Goal: Check status: Check status

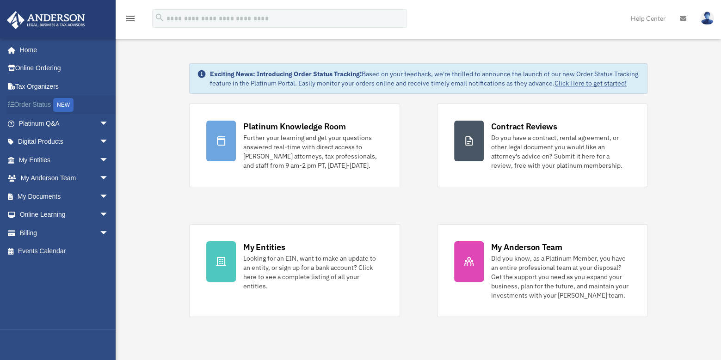
click at [36, 107] on link "Order Status NEW" at bounding box center [64, 105] width 116 height 19
click at [99, 140] on span "arrow_drop_down" at bounding box center [108, 142] width 18 height 19
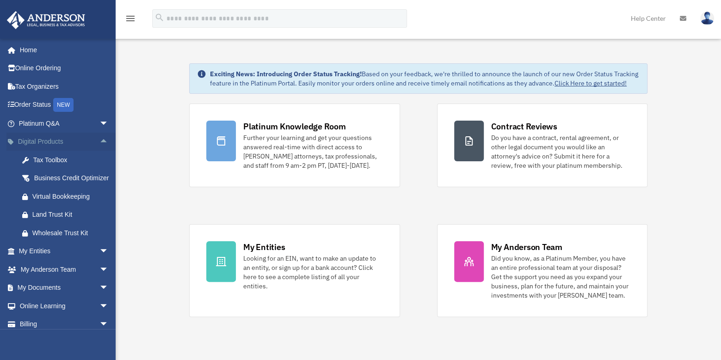
click at [99, 140] on span "arrow_drop_up" at bounding box center [108, 142] width 18 height 19
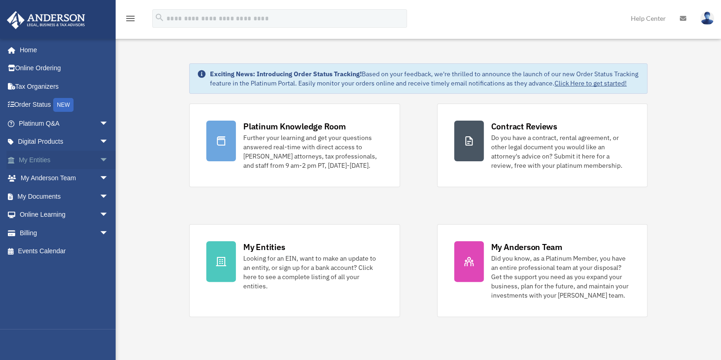
click at [99, 160] on span "arrow_drop_down" at bounding box center [108, 160] width 18 height 19
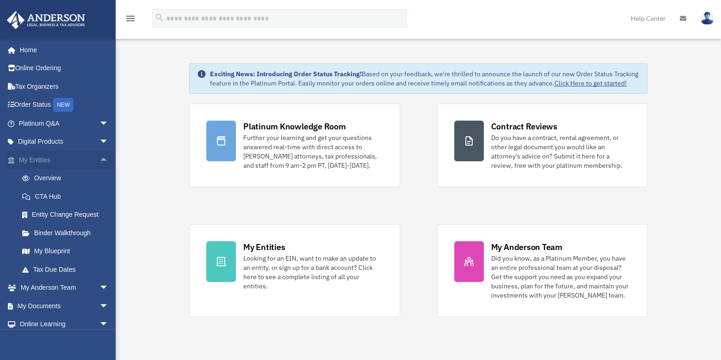
click at [33, 160] on link "My Entities arrow_drop_up" at bounding box center [64, 160] width 116 height 18
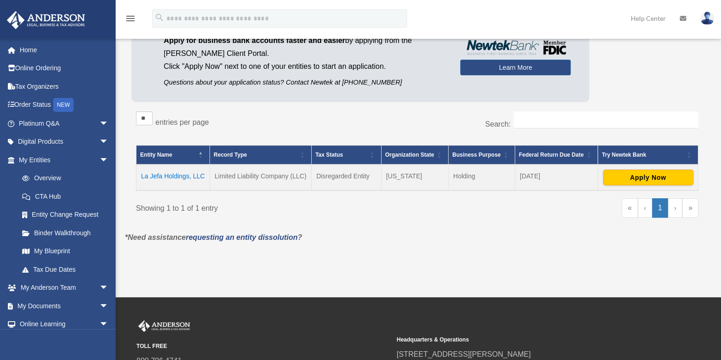
scroll to position [185, 0]
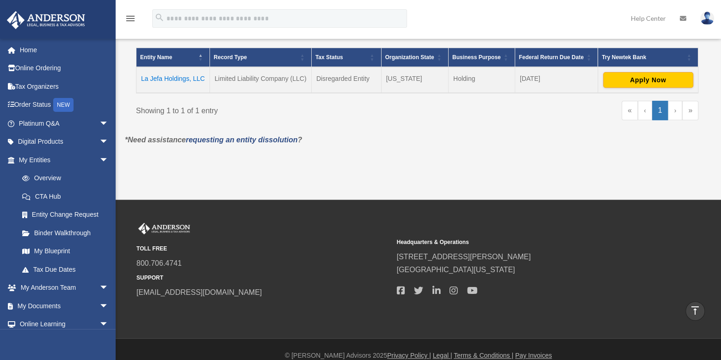
click at [165, 78] on td "La Jefa Holdings, LLC" at bounding box center [173, 80] width 74 height 26
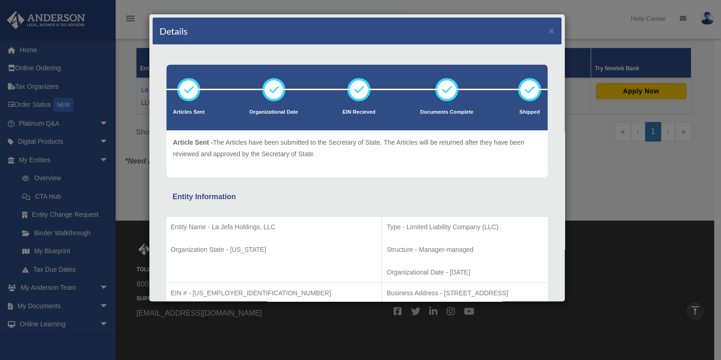
click at [185, 141] on span "Article Sent -" at bounding box center [193, 142] width 40 height 7
drag, startPoint x: 185, startPoint y: 141, endPoint x: 197, endPoint y: 141, distance: 11.6
click at [197, 141] on span "Article Sent -" at bounding box center [193, 142] width 40 height 7
click at [221, 141] on p "Article Sent - The Articles have been submitted to the Secretary of State. The …" at bounding box center [357, 148] width 368 height 23
drag, startPoint x: 279, startPoint y: 144, endPoint x: 403, endPoint y: 171, distance: 126.4
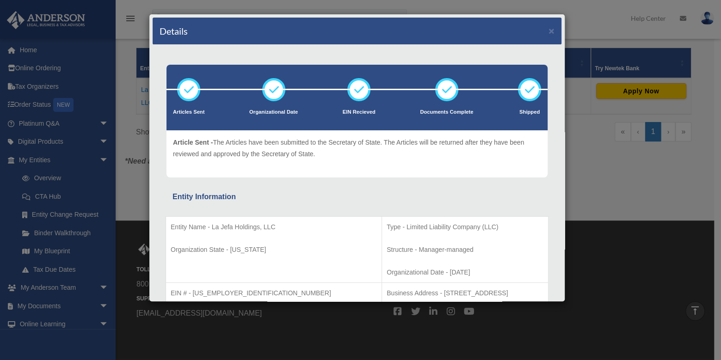
click at [414, 153] on p "Article Sent - The Articles have been submitted to the Secretary of State. The …" at bounding box center [357, 148] width 368 height 23
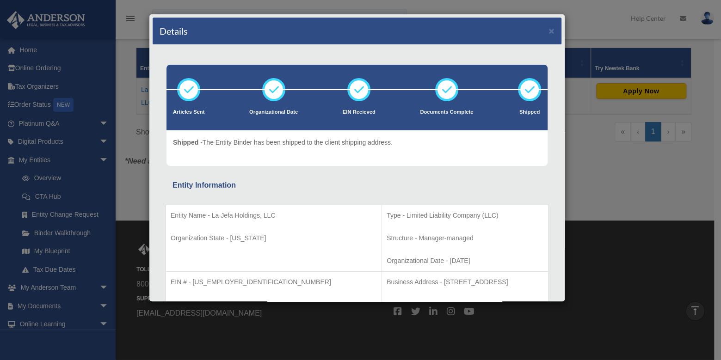
drag, startPoint x: 437, startPoint y: 135, endPoint x: 464, endPoint y: 117, distance: 32.1
click at [438, 135] on div "Article Sent - The Articles have been submitted to the Secretary of State. The …" at bounding box center [356, 148] width 381 height 36
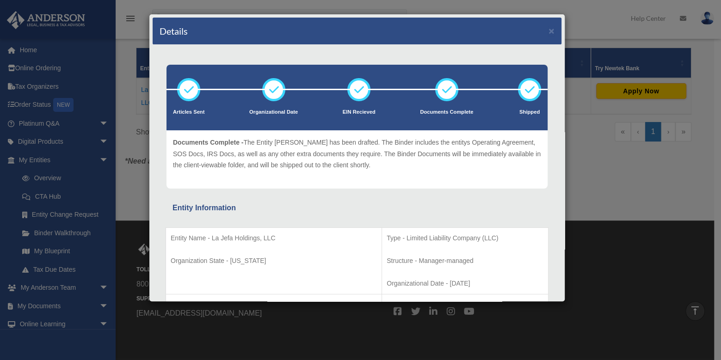
click at [431, 147] on p "Documents Complete - The Entity Binder has been drafted. The Binder includes th…" at bounding box center [357, 154] width 368 height 34
click at [436, 87] on icon at bounding box center [447, 90] width 28 height 28
click at [440, 111] on p "Documents Complete" at bounding box center [446, 112] width 53 height 9
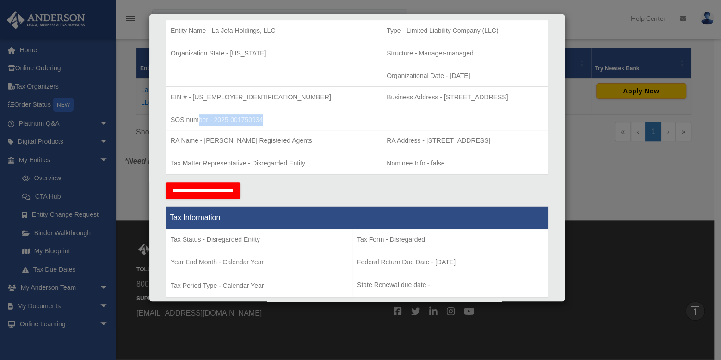
drag, startPoint x: 262, startPoint y: 115, endPoint x: 268, endPoint y: 115, distance: 5.5
click at [268, 115] on p "SOS number - 2025-001750934" at bounding box center [274, 120] width 206 height 12
click at [382, 112] on td "Business Address - 1718 Capitol Ave., Cheyenne, WY 82001" at bounding box center [465, 108] width 166 height 44
drag, startPoint x: 259, startPoint y: 136, endPoint x: 283, endPoint y: 135, distance: 24.1
click at [283, 135] on p "RA Name - Anderson Registered Agents" at bounding box center [274, 141] width 206 height 12
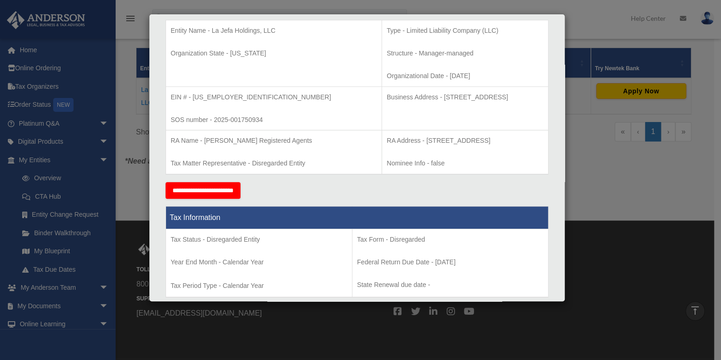
drag, startPoint x: 292, startPoint y: 149, endPoint x: 270, endPoint y: 157, distance: 23.0
click at [293, 149] on td "RA Name - Anderson Registered Agents Tax Matter Representative - Disregarded En…" at bounding box center [274, 152] width 216 height 44
click at [212, 163] on p "Tax Matter Representative - Disregarded Entity" at bounding box center [274, 164] width 206 height 12
click at [382, 171] on td "RA Address - 1716 Capitol Avenue, Suite 100, Cheyenne, WY 82001 Nominee Info - …" at bounding box center [465, 152] width 166 height 44
drag, startPoint x: 345, startPoint y: 160, endPoint x: 385, endPoint y: 158, distance: 39.8
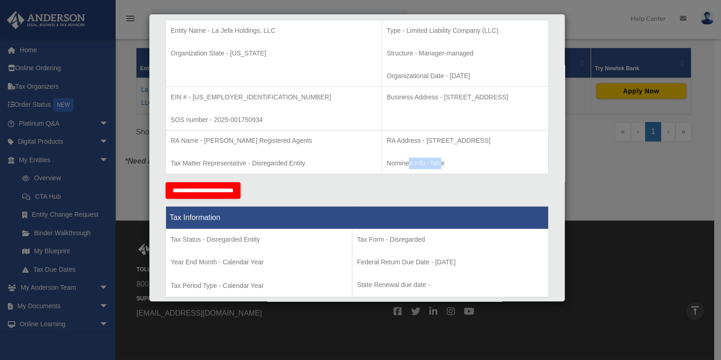
click at [387, 158] on p "Nominee Info - false" at bounding box center [465, 164] width 157 height 12
click at [423, 154] on td "RA Address - 1716 Capitol Avenue, Suite 100, Cheyenne, WY 82001 Nominee Info - …" at bounding box center [465, 152] width 166 height 44
drag, startPoint x: 339, startPoint y: 135, endPoint x: 385, endPoint y: 141, distance: 45.6
click at [387, 138] on p "RA Address - 1716 Capitol Avenue, Suite 100, Cheyenne, WY 82001" at bounding box center [465, 141] width 157 height 12
click at [428, 169] on td "RA Address - 1716 Capitol Avenue, Suite 100, Cheyenne, WY 82001 Nominee Info - …" at bounding box center [465, 152] width 166 height 44
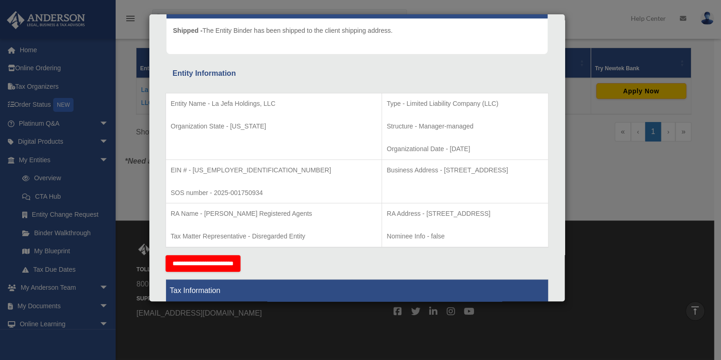
scroll to position [0, 0]
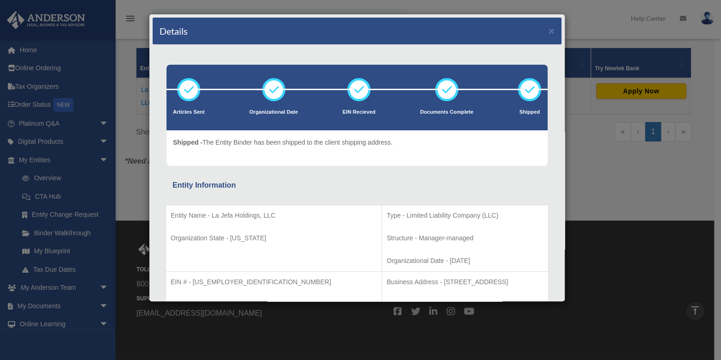
click at [214, 214] on p "Entity Name - La Jefa Holdings, LLC" at bounding box center [274, 216] width 206 height 12
drag, startPoint x: 214, startPoint y: 214, endPoint x: 264, endPoint y: 214, distance: 49.9
click at [264, 214] on p "Entity Name - La Jefa Holdings, LLC" at bounding box center [274, 216] width 206 height 12
copy p "La Jefa Holdings, LLC"
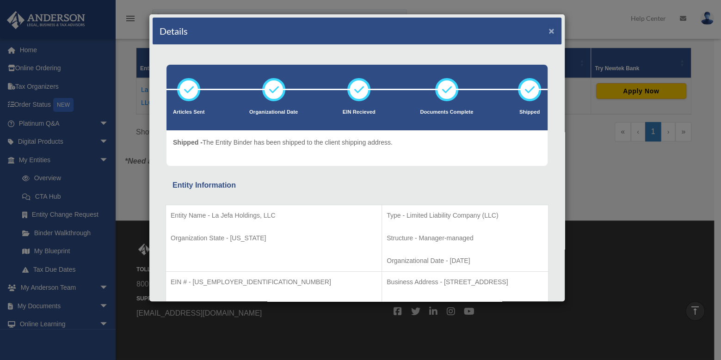
click at [548, 27] on button "×" at bounding box center [551, 31] width 6 height 10
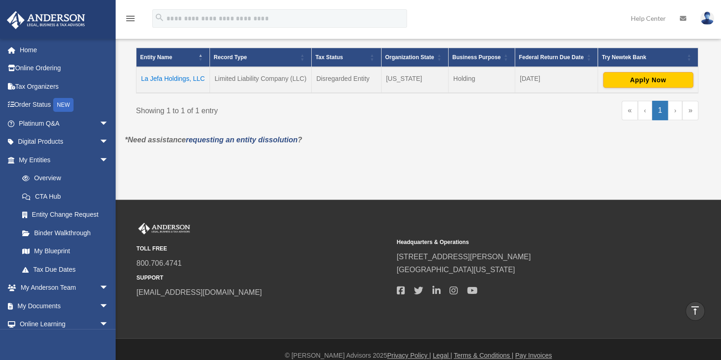
click at [354, 142] on p "*Need assistance requesting an entity dissolution ?" at bounding box center [417, 140] width 598 height 13
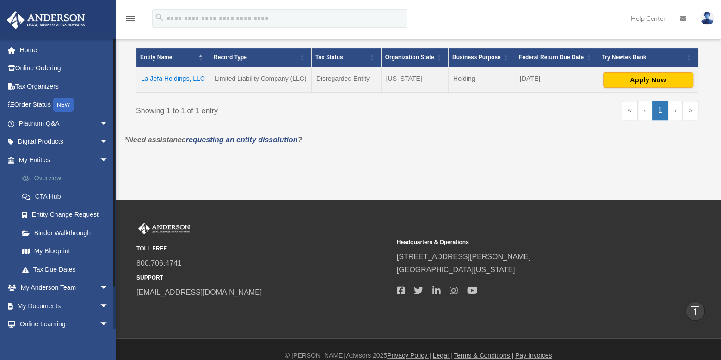
click at [52, 176] on link "Overview" at bounding box center [68, 178] width 110 height 18
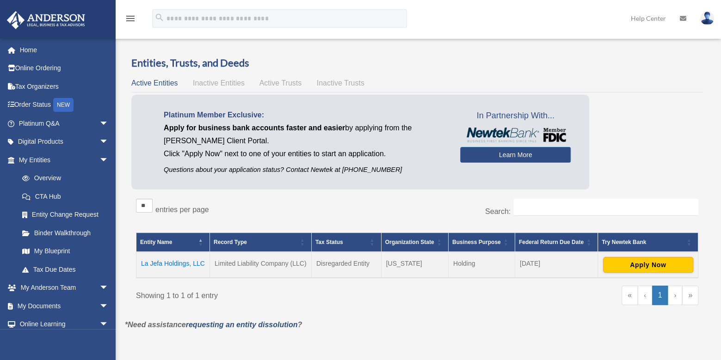
click at [280, 83] on span "Active Trusts" at bounding box center [280, 83] width 43 height 8
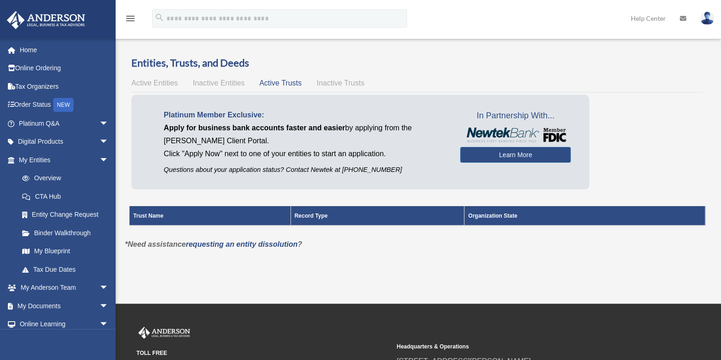
click at [336, 84] on span "Inactive Trusts" at bounding box center [341, 83] width 48 height 8
click at [141, 82] on span "Active Entities" at bounding box center [154, 83] width 46 height 8
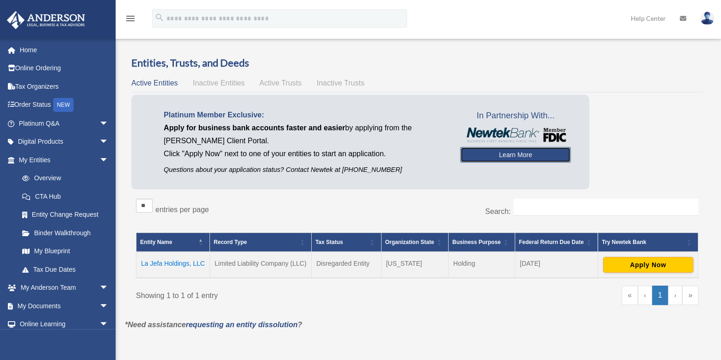
click at [513, 157] on link "Learn More" at bounding box center [515, 155] width 111 height 16
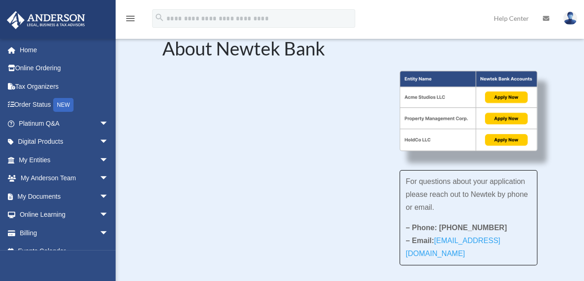
click at [461, 43] on h2 "About Newtek Bank" at bounding box center [349, 50] width 375 height 23
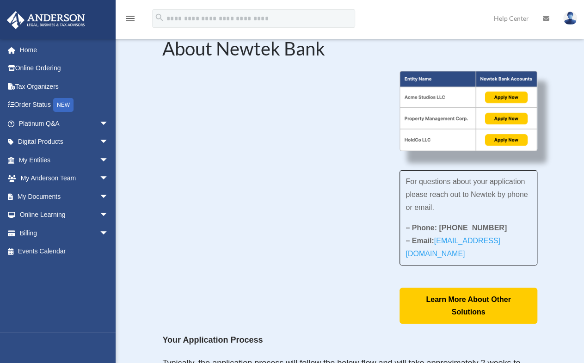
click at [410, 139] on img at bounding box center [467, 111] width 137 height 80
click at [431, 139] on img at bounding box center [467, 111] width 137 height 80
click at [516, 141] on img at bounding box center [467, 111] width 137 height 80
click at [438, 182] on span "For questions about your application please reach out to Newtek by phone or ema…" at bounding box center [466, 195] width 122 height 34
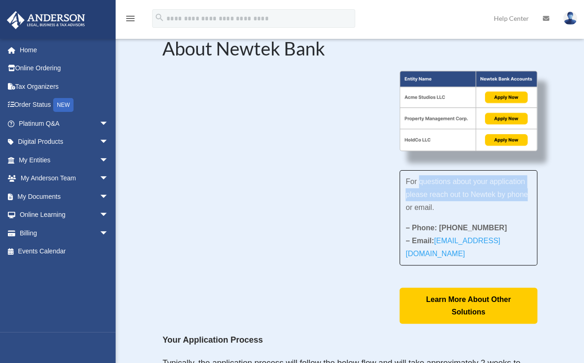
drag, startPoint x: 438, startPoint y: 182, endPoint x: 528, endPoint y: 191, distance: 90.2
click at [528, 191] on p "For questions about your application please reach out to Newtek by phone or ema…" at bounding box center [467, 198] width 125 height 46
click at [463, 199] on p "For questions about your application please reach out to Newtek by phone or ema…" at bounding box center [467, 198] width 125 height 46
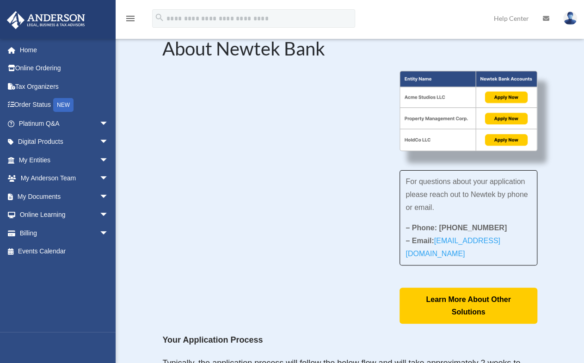
click at [441, 218] on p "For questions about your application please reach out to Newtek by phone or ema…" at bounding box center [467, 198] width 125 height 46
drag, startPoint x: 432, startPoint y: 230, endPoint x: 474, endPoint y: 226, distance: 42.7
click at [472, 227] on strong "– Phone: 866-820-8891" at bounding box center [455, 228] width 101 height 8
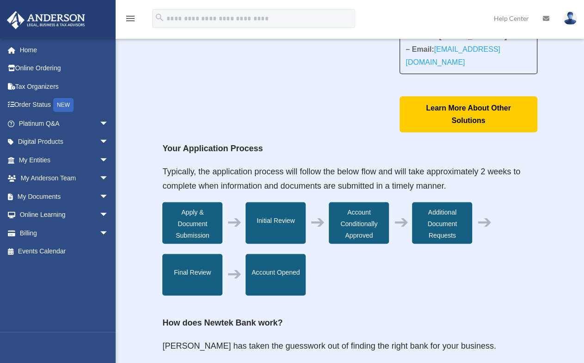
scroll to position [277, 0]
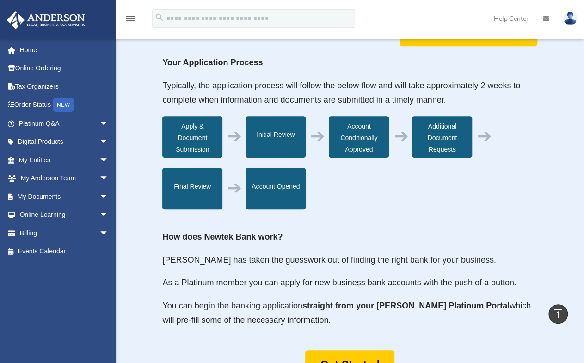
click at [173, 59] on strong "Your Application Process" at bounding box center [212, 62] width 100 height 9
drag, startPoint x: 174, startPoint y: 59, endPoint x: 261, endPoint y: 64, distance: 87.5
click at [261, 64] on strong "Your Application Process" at bounding box center [212, 62] width 100 height 9
click at [228, 87] on span "Typically, the application process will follow the below flow and will take app…" at bounding box center [341, 93] width 358 height 24
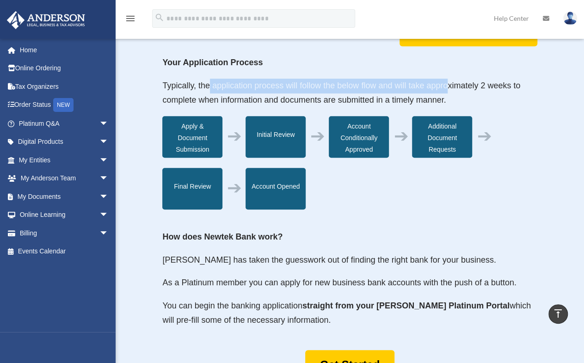
drag, startPoint x: 208, startPoint y: 89, endPoint x: 447, endPoint y: 81, distance: 239.2
click at [447, 81] on span "Typically, the application process will follow the below flow and will take app…" at bounding box center [341, 93] width 358 height 24
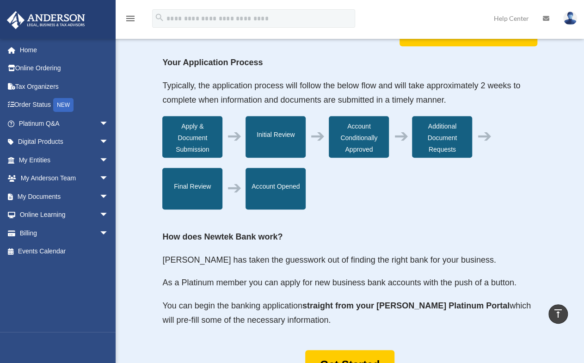
click at [497, 86] on span "Typically, the application process will follow the below flow and will take app…" at bounding box center [341, 93] width 358 height 24
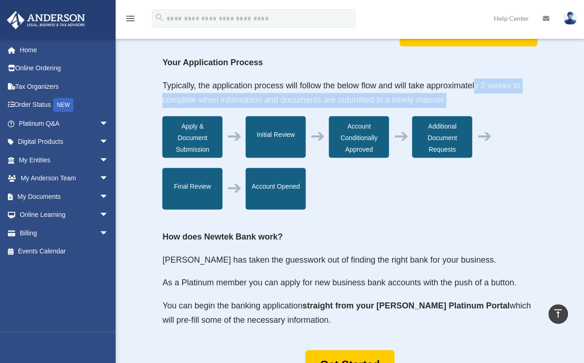
drag, startPoint x: 473, startPoint y: 87, endPoint x: 490, endPoint y: 110, distance: 27.8
click at [490, 110] on p "Typically, the application process will follow the below flow and will take app…" at bounding box center [349, 97] width 375 height 37
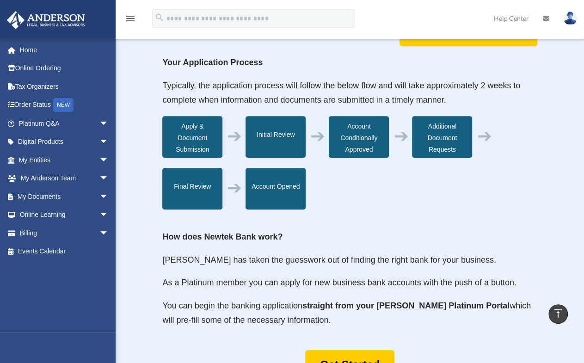
click at [196, 138] on div "Apply & Document Submission" at bounding box center [192, 137] width 60 height 42
click at [271, 137] on div "Initial Review" at bounding box center [276, 137] width 60 height 42
drag, startPoint x: 362, startPoint y: 128, endPoint x: 384, endPoint y: 154, distance: 34.4
click at [383, 153] on div "Account Conditionally Approved" at bounding box center [359, 137] width 60 height 42
click at [505, 183] on div "Apply & Document Submission ➔ Initial Review ➔ Account Conditionally Approved ➔…" at bounding box center [349, 168] width 375 height 104
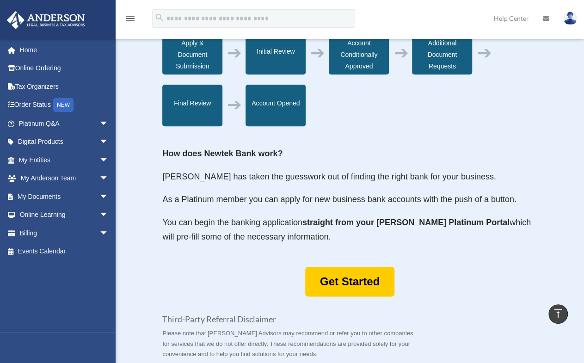
scroll to position [370, 0]
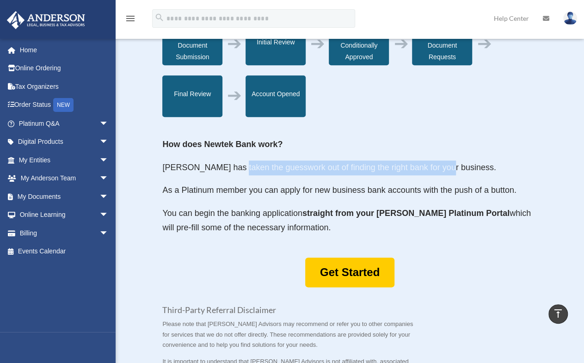
drag, startPoint x: 236, startPoint y: 167, endPoint x: 432, endPoint y: 173, distance: 196.2
click at [441, 173] on p "Anderson has taken the guesswork out of finding the right bank for your busines…" at bounding box center [349, 171] width 375 height 23
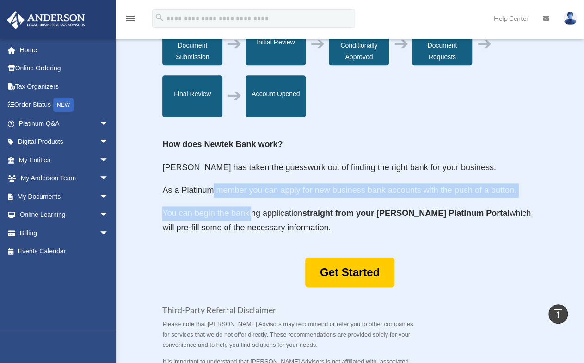
drag, startPoint x: 248, startPoint y: 190, endPoint x: 251, endPoint y: 215, distance: 25.2
click at [251, 215] on div "How does Newtek Bank work? Anderson has taken the guesswork out of finding the …" at bounding box center [349, 186] width 375 height 98
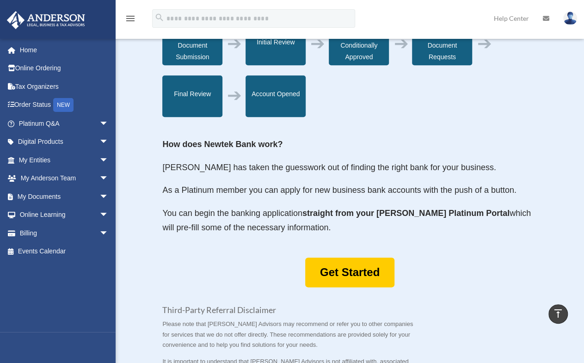
click at [229, 265] on div "Get Started" at bounding box center [349, 273] width 375 height 30
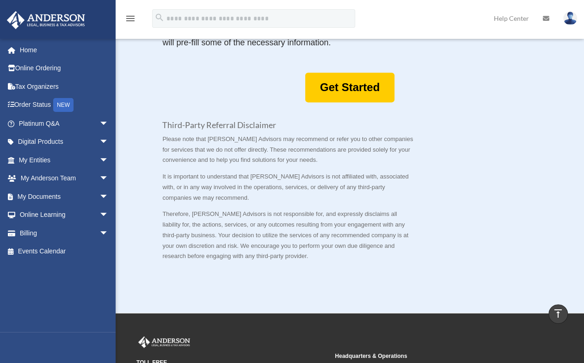
scroll to position [462, 0]
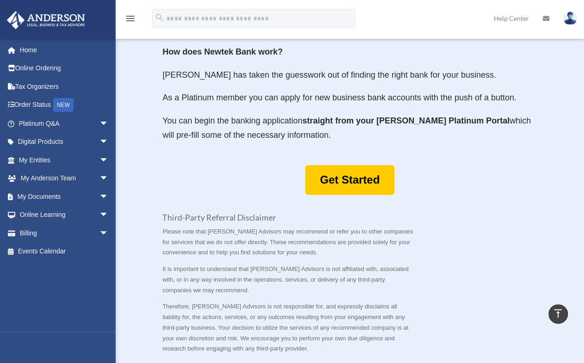
click at [296, 239] on p "Please note that Anderson Advisors may recommend or refer you to other companie…" at bounding box center [287, 245] width 251 height 37
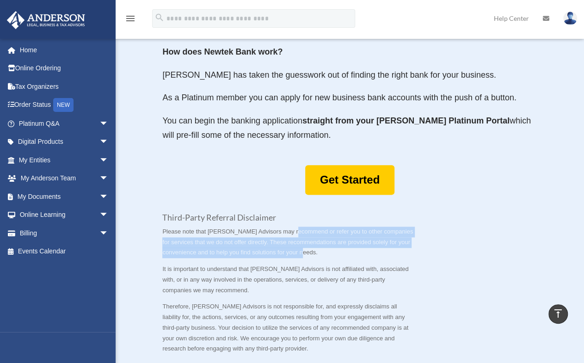
drag, startPoint x: 293, startPoint y: 232, endPoint x: 376, endPoint y: 248, distance: 84.4
click at [376, 248] on p "Please note that Anderson Advisors may recommend or refer you to other companie…" at bounding box center [287, 245] width 251 height 37
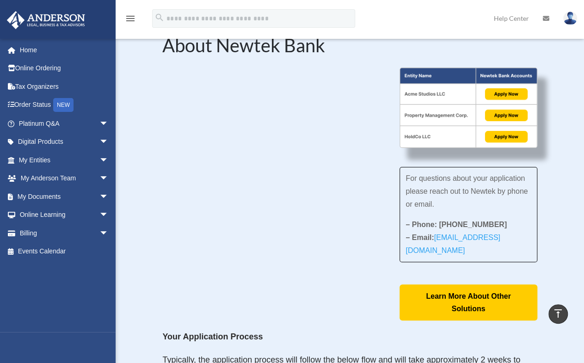
scroll to position [0, 0]
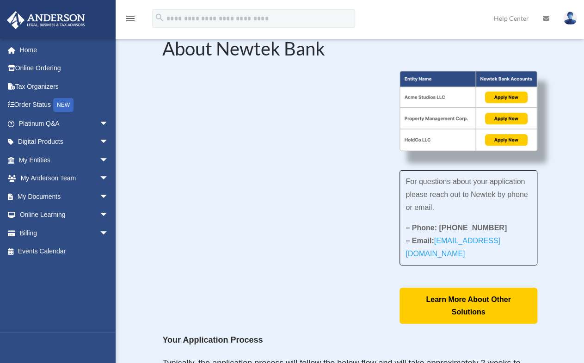
drag, startPoint x: 265, startPoint y: 237, endPoint x: 260, endPoint y: 245, distance: 9.2
click at [265, 237] on div "For questions about your application please reach out to Newtek by phone or ema…" at bounding box center [349, 197] width 375 height 253
click at [235, 46] on h2 "About Newtek Bank" at bounding box center [349, 50] width 375 height 23
drag, startPoint x: 235, startPoint y: 46, endPoint x: 289, endPoint y: 49, distance: 53.7
click at [289, 49] on h2 "About Newtek Bank" at bounding box center [349, 50] width 375 height 23
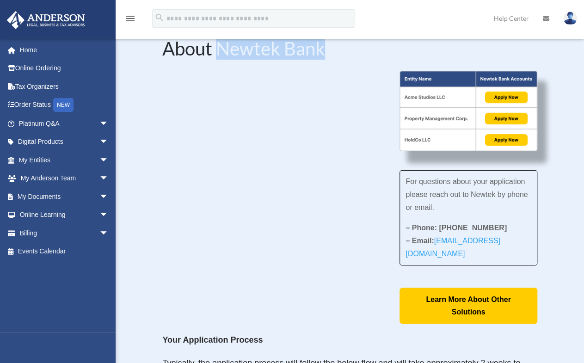
copy h2 "Newtek Bank"
click at [99, 162] on span "arrow_drop_down" at bounding box center [108, 160] width 18 height 19
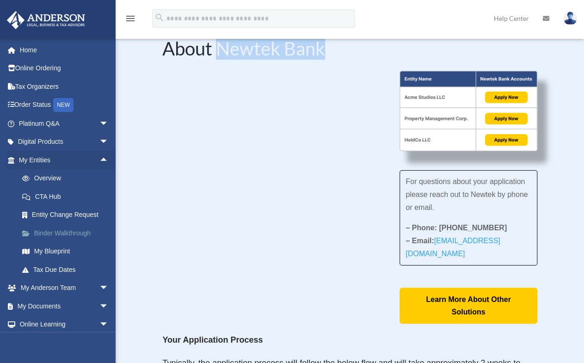
click at [89, 234] on link "Binder Walkthrough" at bounding box center [68, 233] width 110 height 18
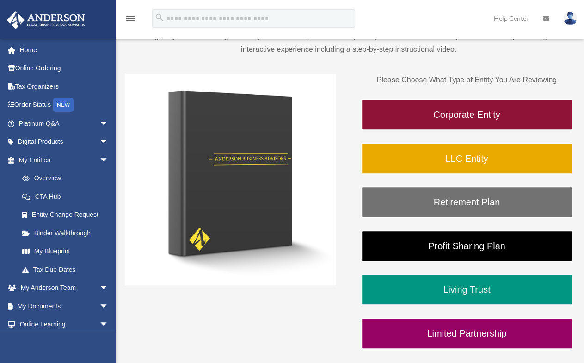
scroll to position [185, 0]
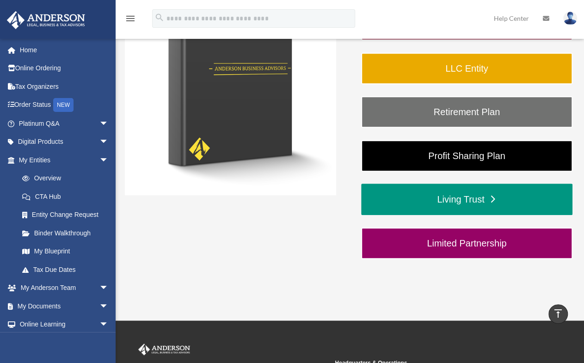
click at [476, 202] on link "Living Trust" at bounding box center [466, 199] width 211 height 31
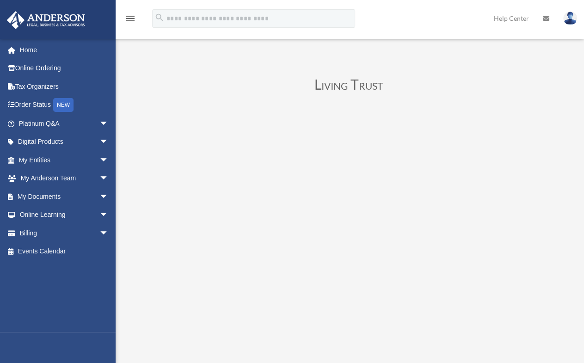
scroll to position [92, 0]
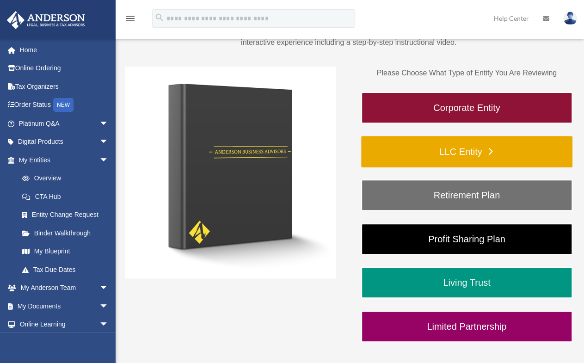
scroll to position [92, 0]
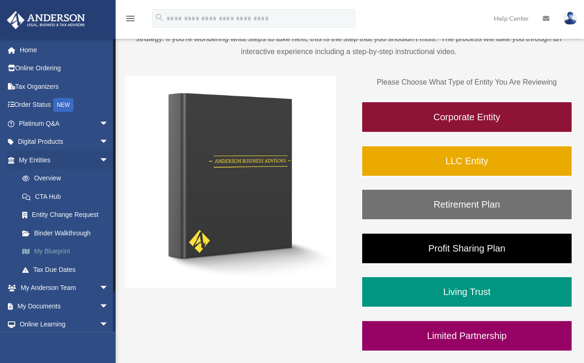
click at [68, 250] on link "My Blueprint" at bounding box center [68, 251] width 110 height 18
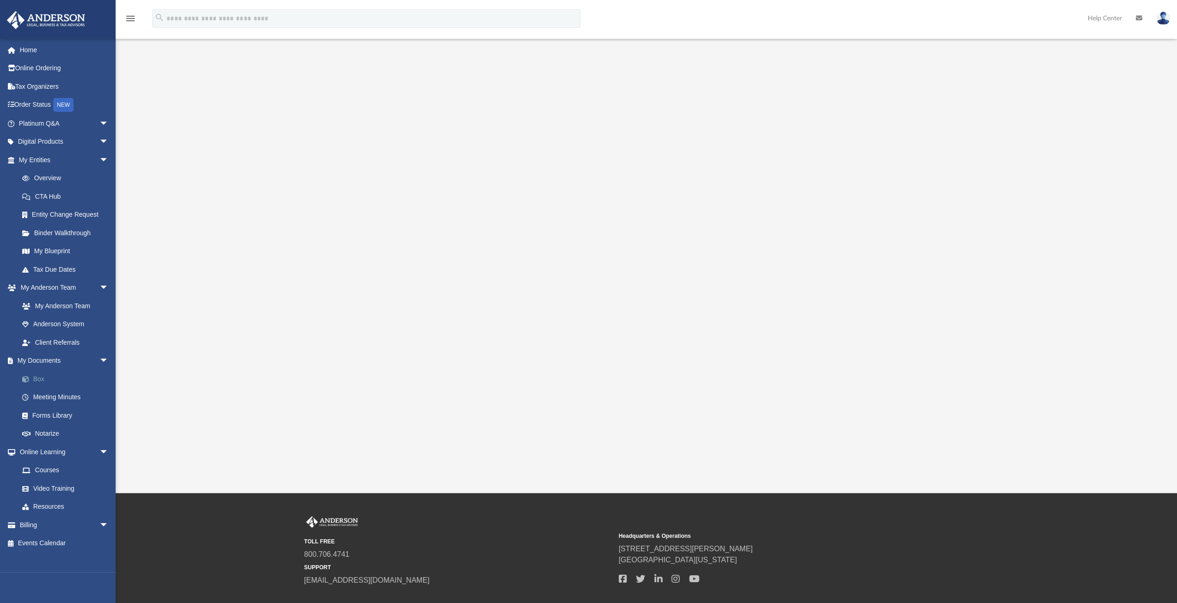
click at [43, 362] on link "Box" at bounding box center [68, 379] width 110 height 18
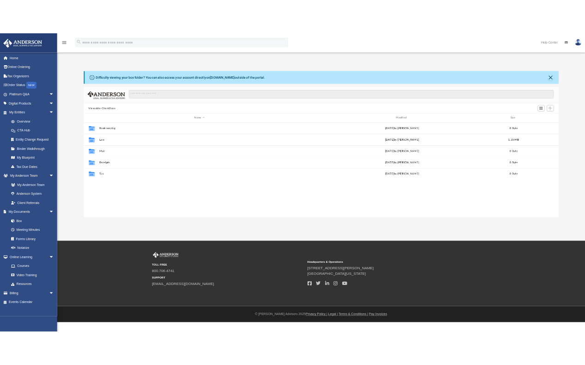
scroll to position [203, 954]
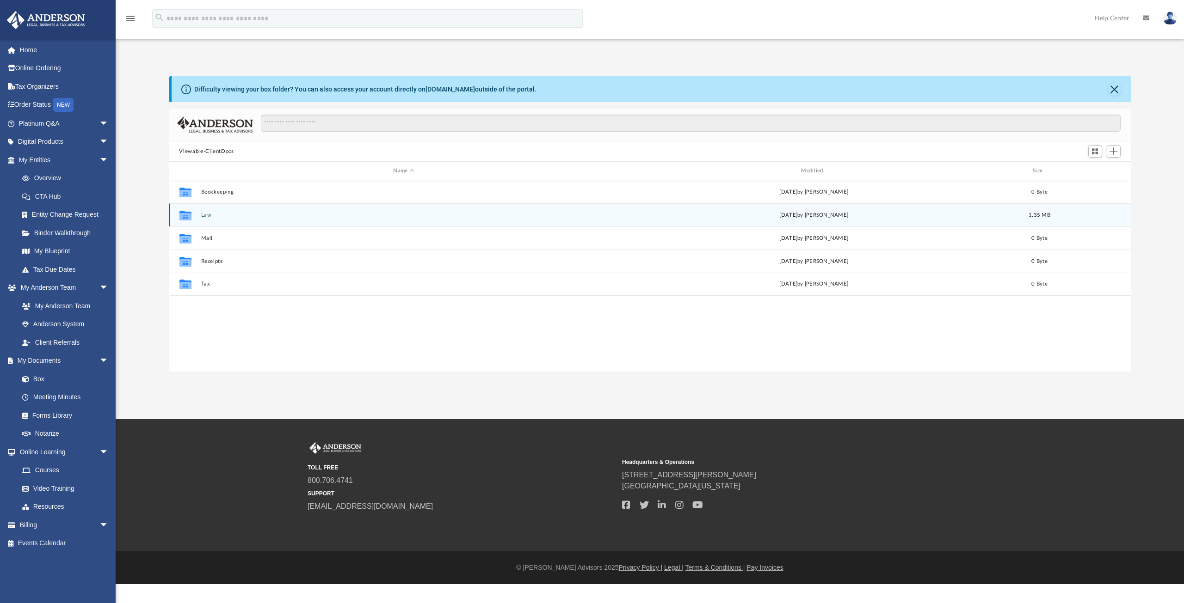
click at [283, 215] on button "Law" at bounding box center [404, 215] width 406 height 6
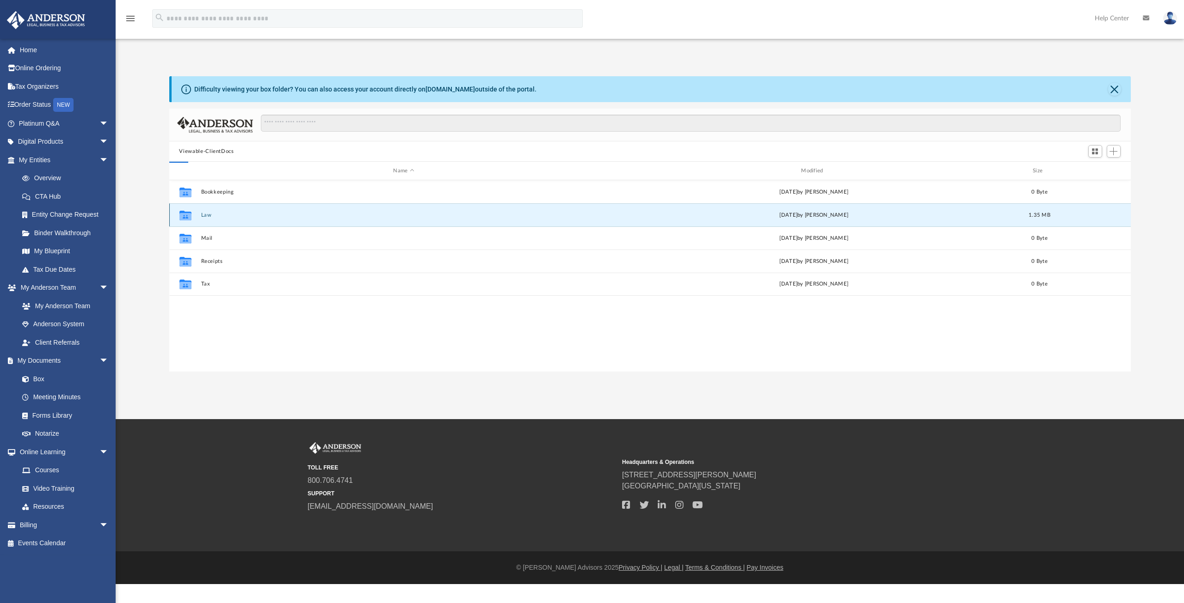
click at [283, 215] on button "Law" at bounding box center [404, 215] width 406 height 6
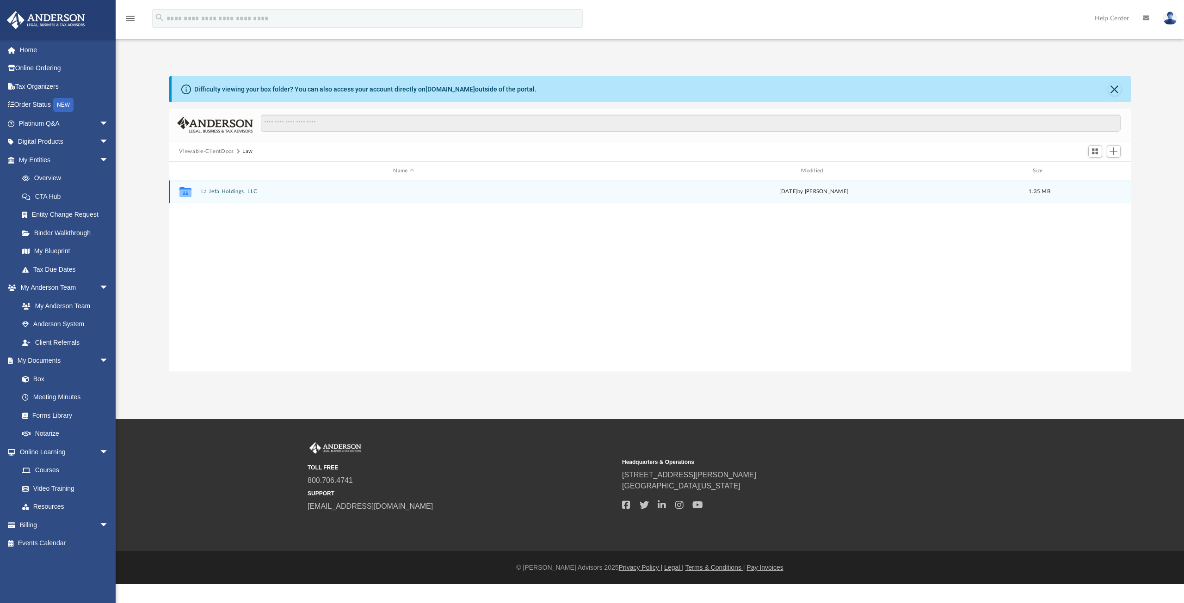
click at [229, 195] on div "Collaborated Folder La Jefa Holdings, LLC [DATE] by [PERSON_NAME] 1.35 MB" at bounding box center [649, 191] width 961 height 23
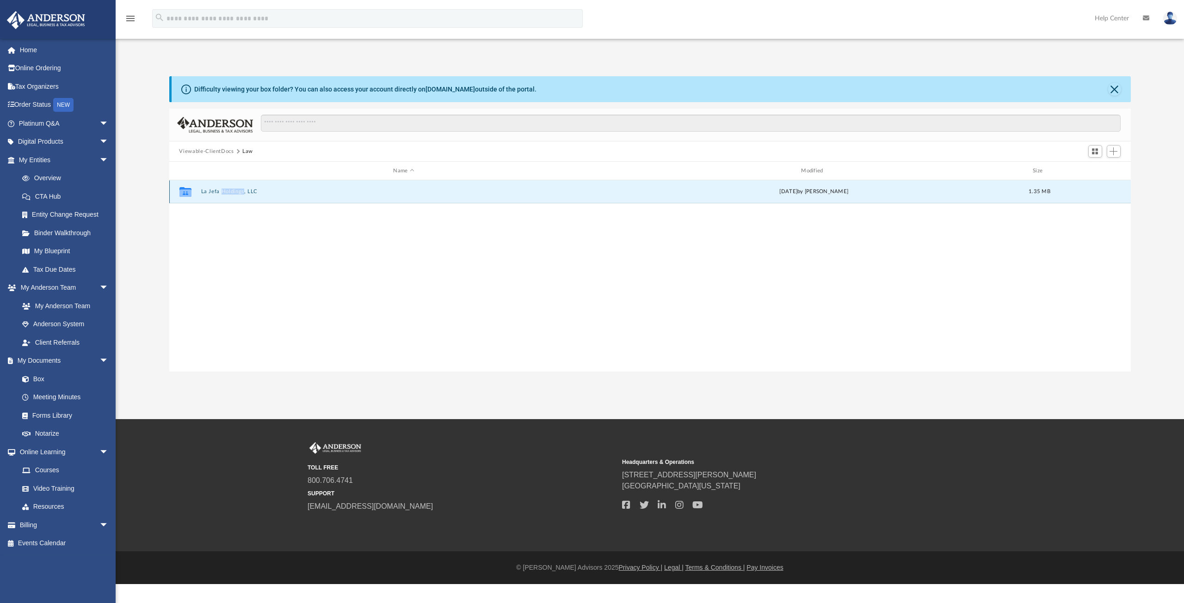
click at [229, 195] on div "Collaborated Folder La Jefa Holdings, LLC [DATE] by [PERSON_NAME] 1.35 MB" at bounding box center [649, 191] width 961 height 23
click at [288, 190] on button "La Jefa Holdings, LLC" at bounding box center [404, 192] width 406 height 6
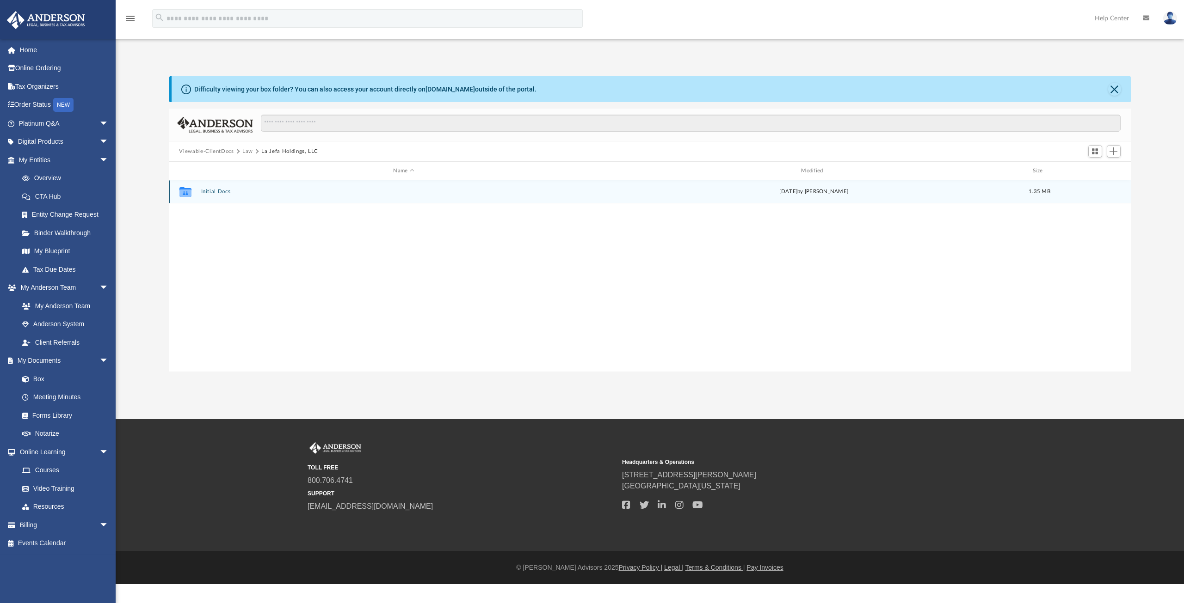
click at [355, 193] on button "Initial Docs" at bounding box center [404, 192] width 406 height 6
click at [339, 192] on button "La Jefa Holdings, LLC - Binder Documents.pdf" at bounding box center [404, 192] width 406 height 6
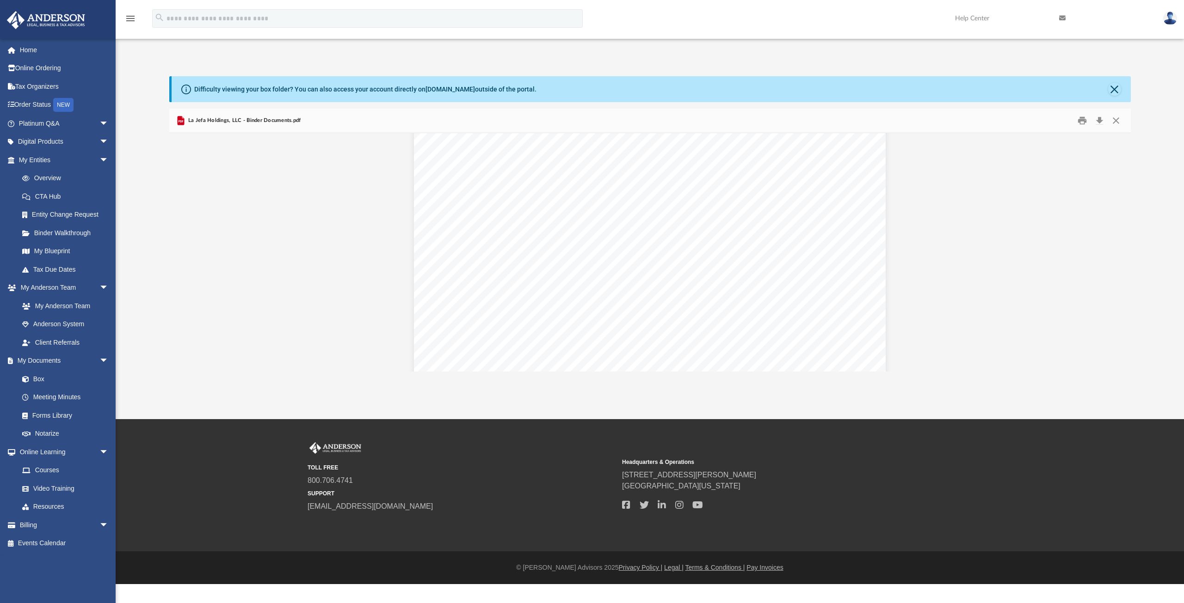
scroll to position [832, 0]
click at [483, 183] on span "This company is managed by its managers" at bounding box center [561, 183] width 157 height 9
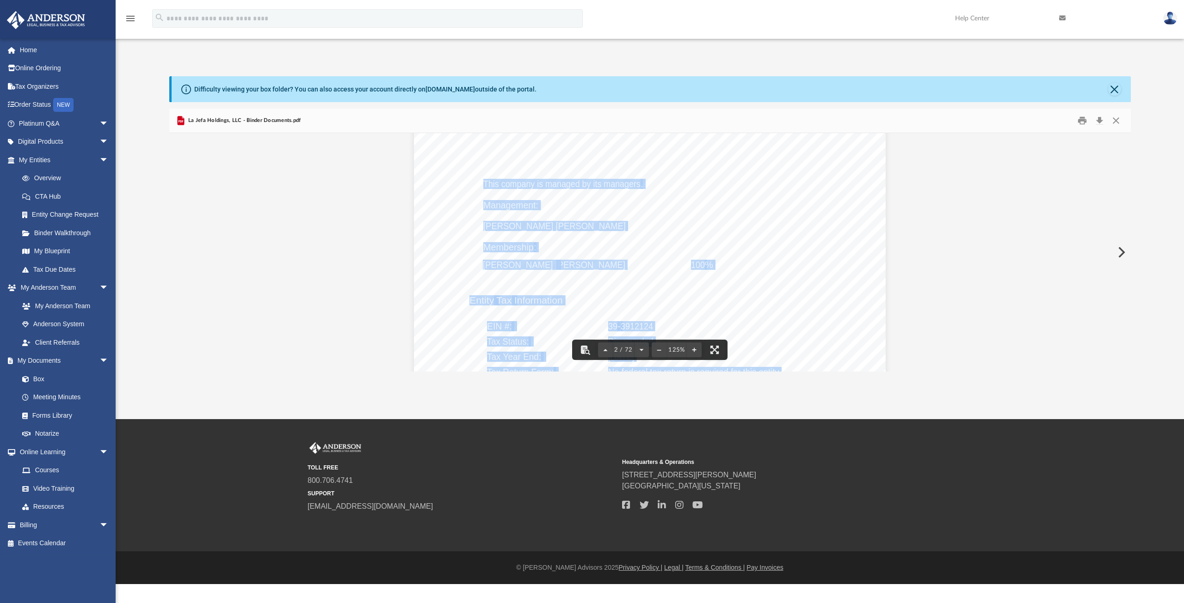
drag, startPoint x: 482, startPoint y: 183, endPoint x: 658, endPoint y: 190, distance: 176.8
click at [590, 190] on div "Overview of La Jefa Holdings, LLC Entity Formation Information State of Organiz…" at bounding box center [650, 237] width 472 height 610
drag, startPoint x: 682, startPoint y: 185, endPoint x: 648, endPoint y: 209, distance: 41.2
click at [590, 185] on div "Overview of La Jefa Holdings, LLC Entity Formation Information State of Organiz…" at bounding box center [650, 237] width 472 height 610
click at [590, 232] on div "Overview of La Jefa Holdings, LLC Entity Formation Information State of Organiz…" at bounding box center [650, 237] width 472 height 610
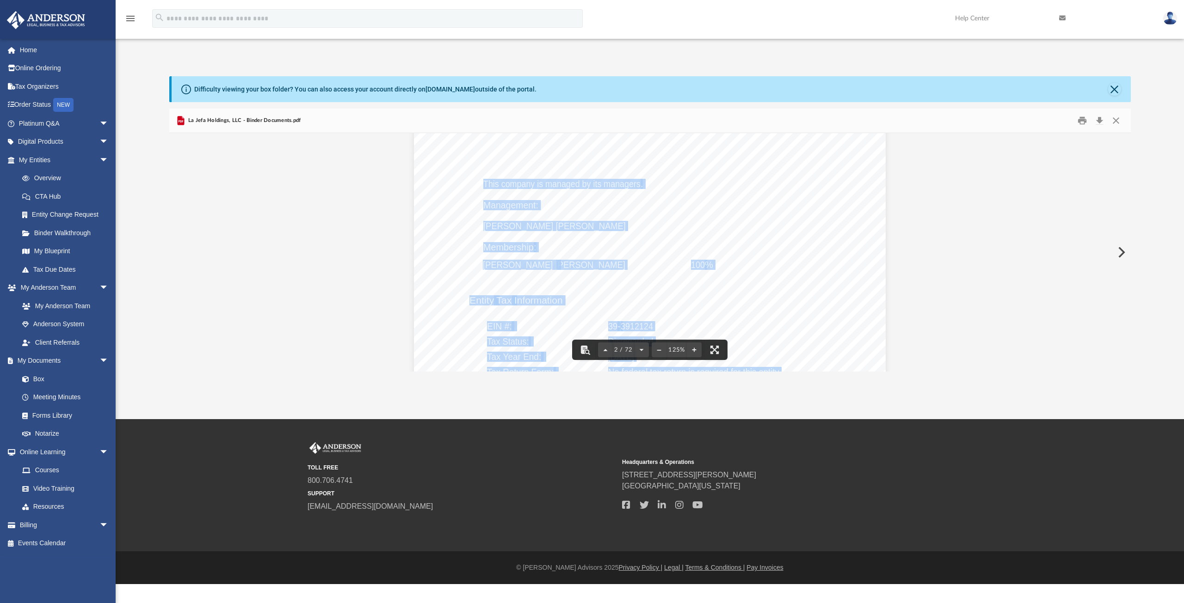
click at [590, 241] on div "Overview of La Jefa Holdings, LLC Entity Formation Information State of Organiz…" at bounding box center [650, 237] width 472 height 610
click at [547, 184] on span "This company is managed by its managers" at bounding box center [561, 183] width 157 height 9
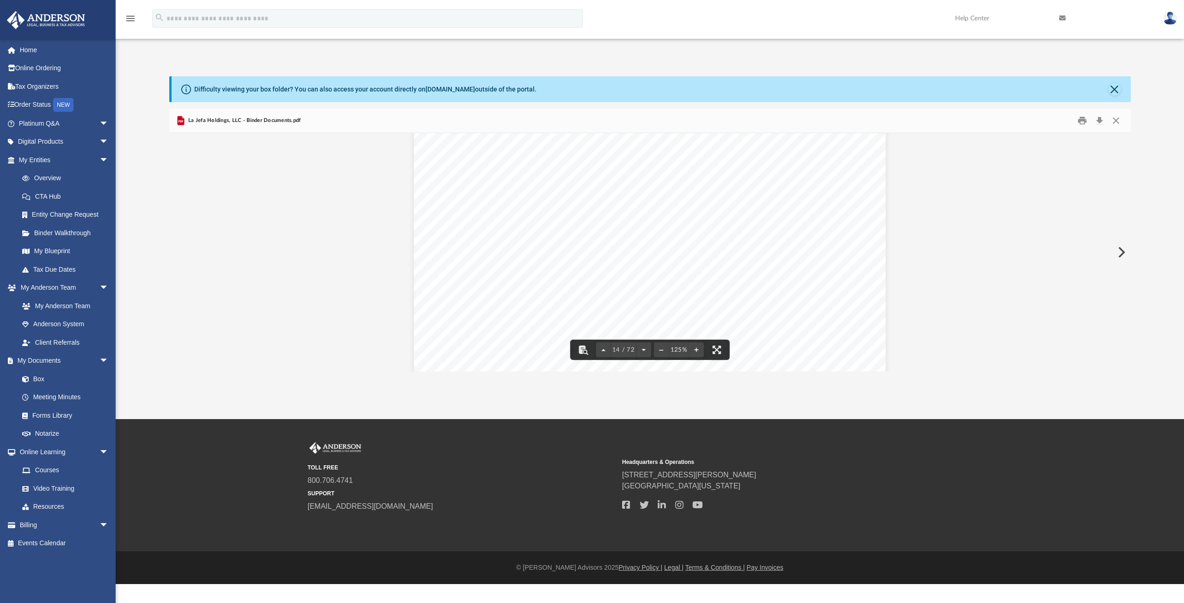
scroll to position [8138, 0]
drag, startPoint x: 359, startPoint y: 91, endPoint x: 492, endPoint y: 94, distance: 133.2
click at [492, 94] on div "Difficulty viewing your box folder? You can also access your account directly o…" at bounding box center [365, 90] width 342 height 10
click at [527, 86] on div "Difficulty viewing your box folder? You can also access your account directly o…" at bounding box center [651, 89] width 959 height 26
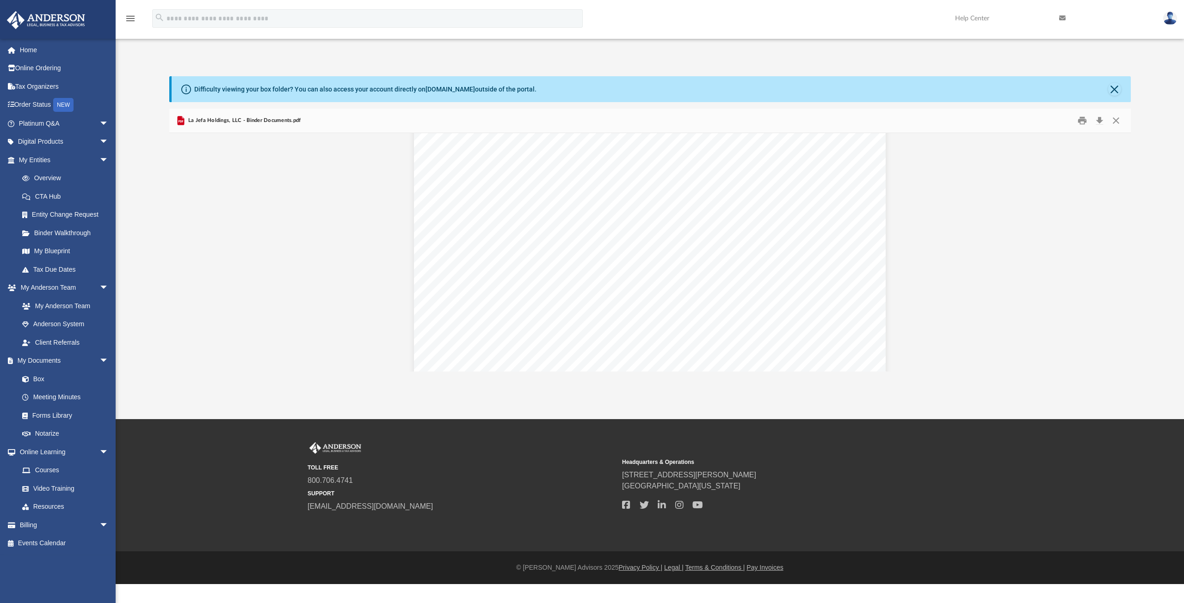
click at [562, 92] on div "Difficulty viewing your box folder? You can also access your account directly o…" at bounding box center [651, 89] width 959 height 26
click at [49, 362] on link "Box" at bounding box center [68, 379] width 110 height 18
click at [43, 362] on link "Box" at bounding box center [68, 379] width 110 height 18
click at [35, 362] on link "My Documents arrow_drop_down" at bounding box center [64, 361] width 116 height 18
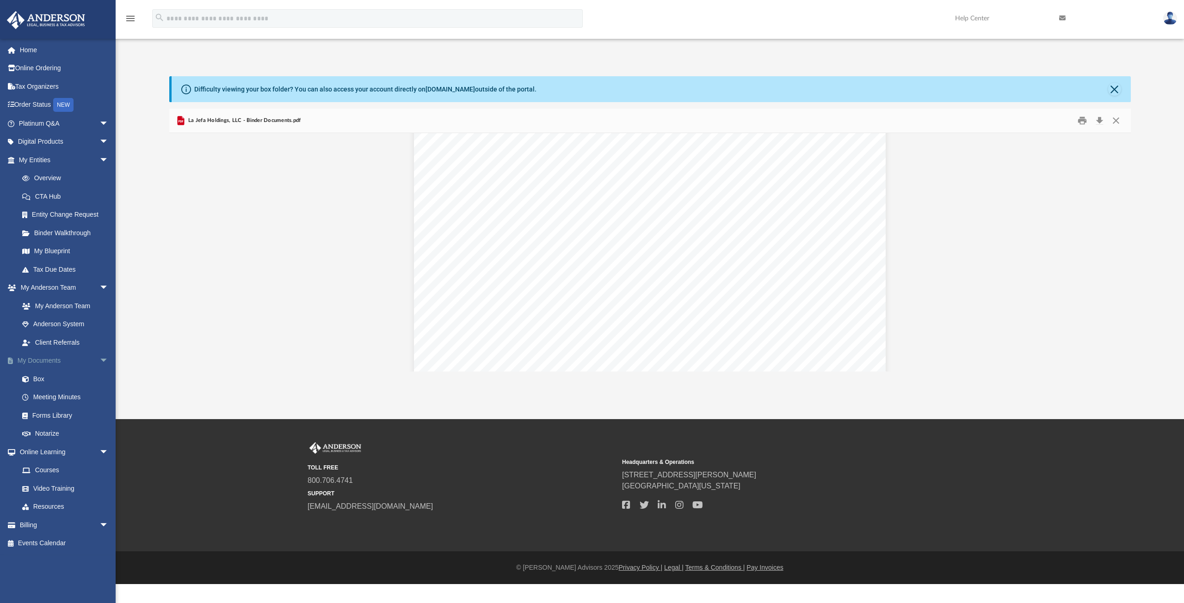
click at [34, 362] on link "My Documents arrow_drop_down" at bounding box center [64, 361] width 116 height 18
click at [44, 328] on link "Anderson System" at bounding box center [68, 324] width 110 height 18
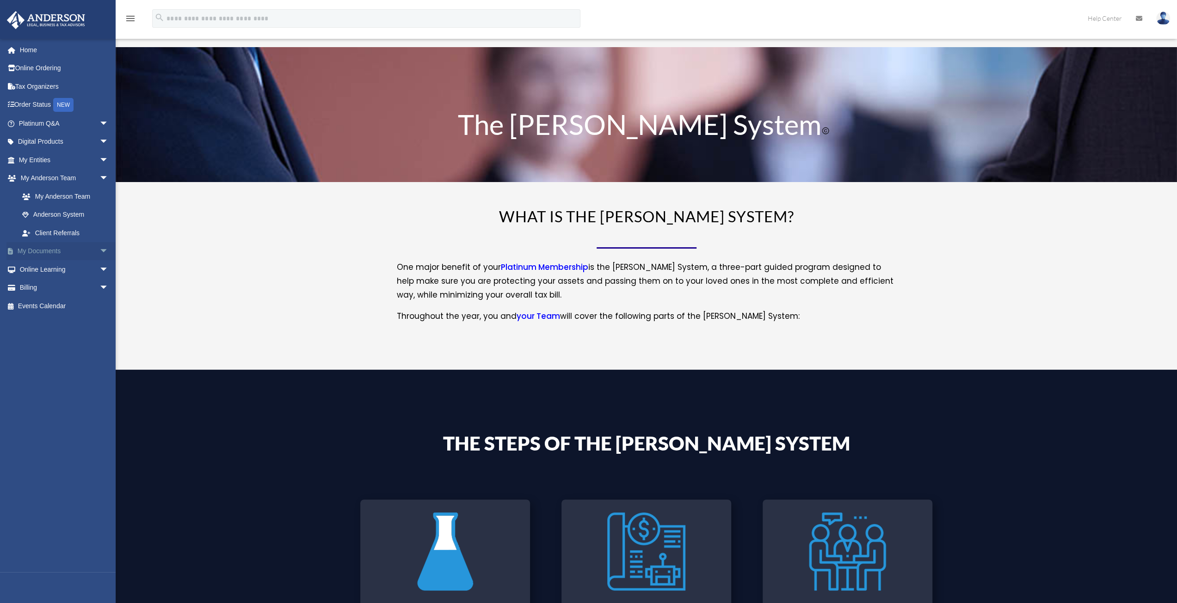
click at [99, 253] on span "arrow_drop_down" at bounding box center [108, 251] width 18 height 19
click at [79, 274] on link "Box" at bounding box center [68, 269] width 110 height 18
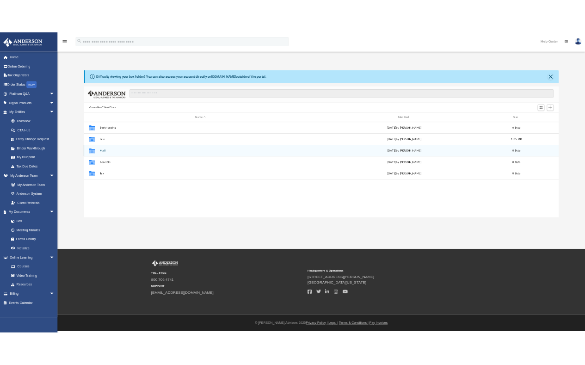
scroll to position [203, 954]
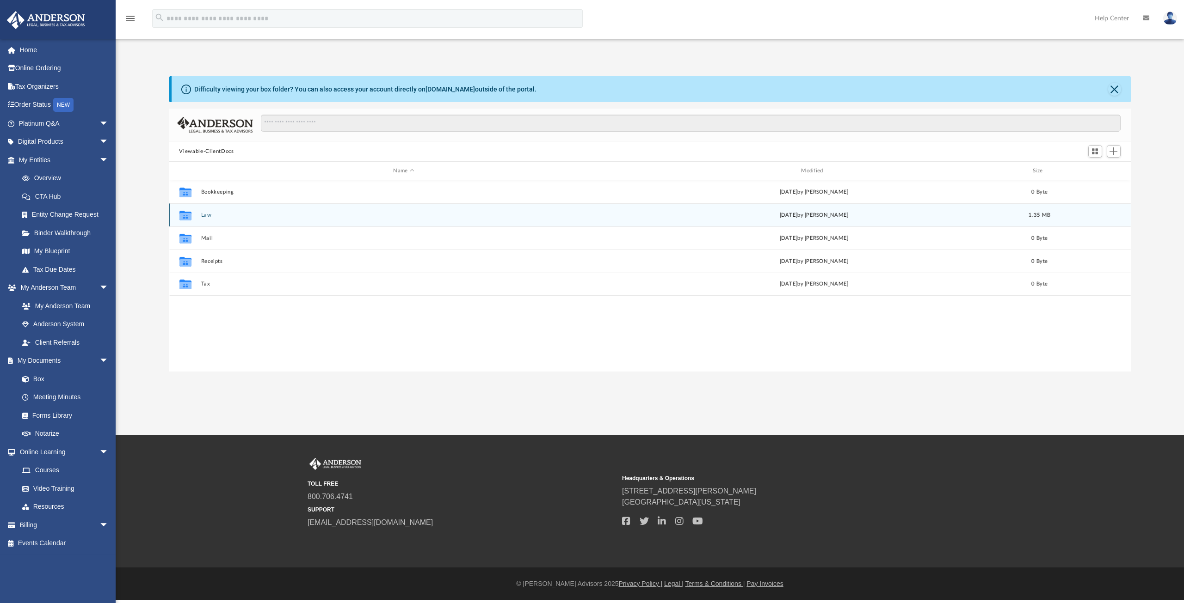
click at [633, 218] on div "Fri Aug 22 2025 by Crayton Olivieri" at bounding box center [814, 215] width 406 height 8
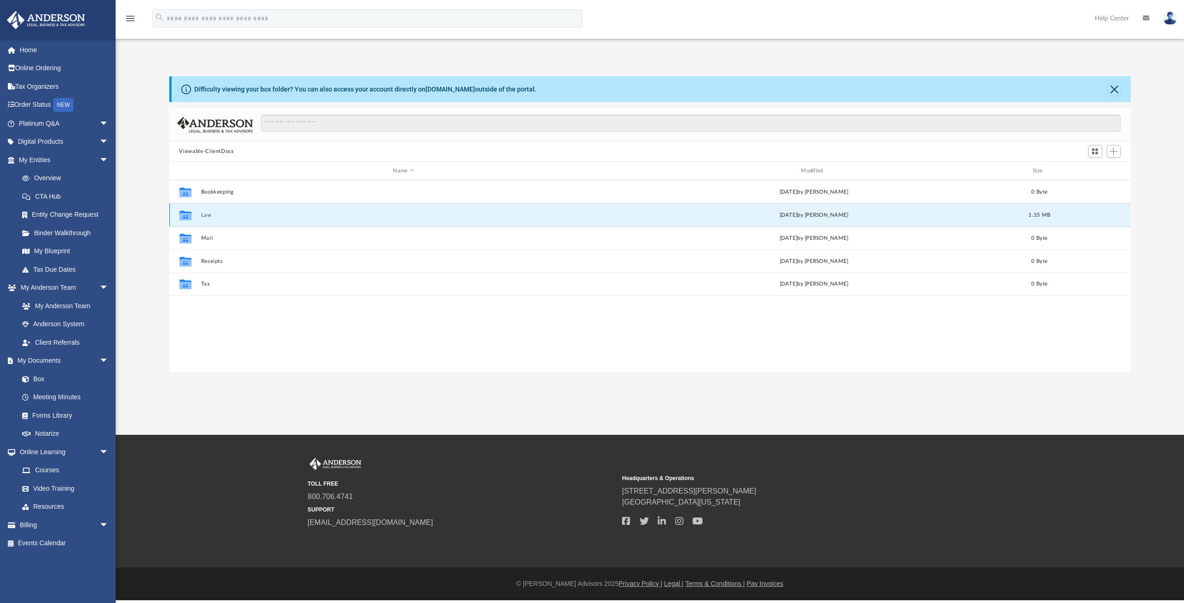
click at [517, 207] on div "Collaborated Folder Law [DATE] by [PERSON_NAME] 1.35 MB" at bounding box center [649, 214] width 961 height 23
click at [206, 216] on button "Law" at bounding box center [404, 215] width 406 height 6
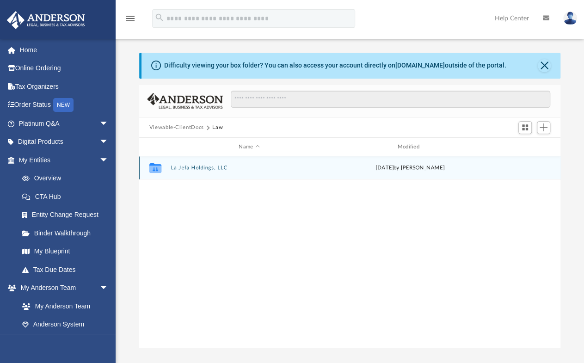
scroll to position [203, 414]
